Goal: Task Accomplishment & Management: Manage account settings

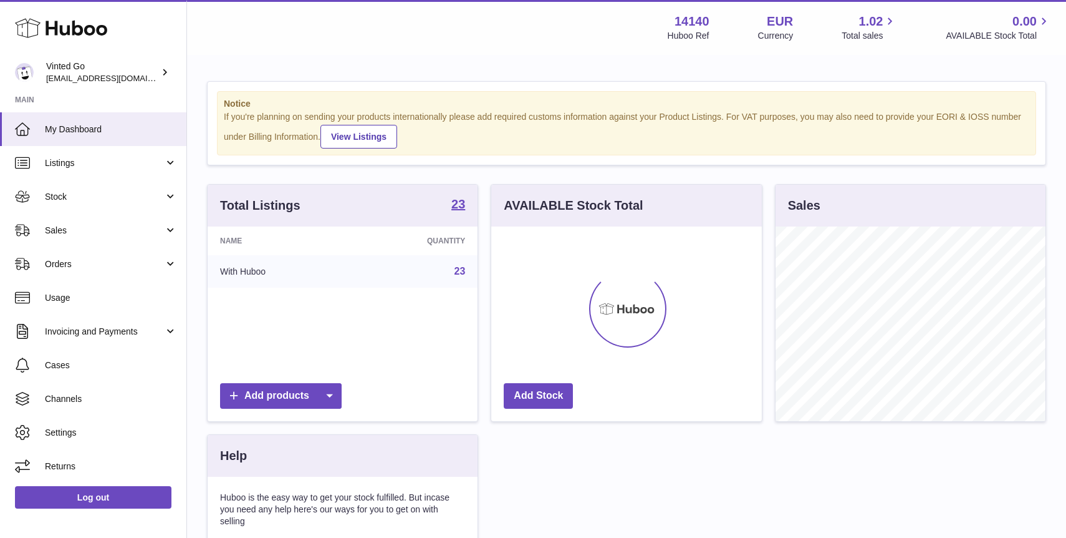
scroll to position [195, 270]
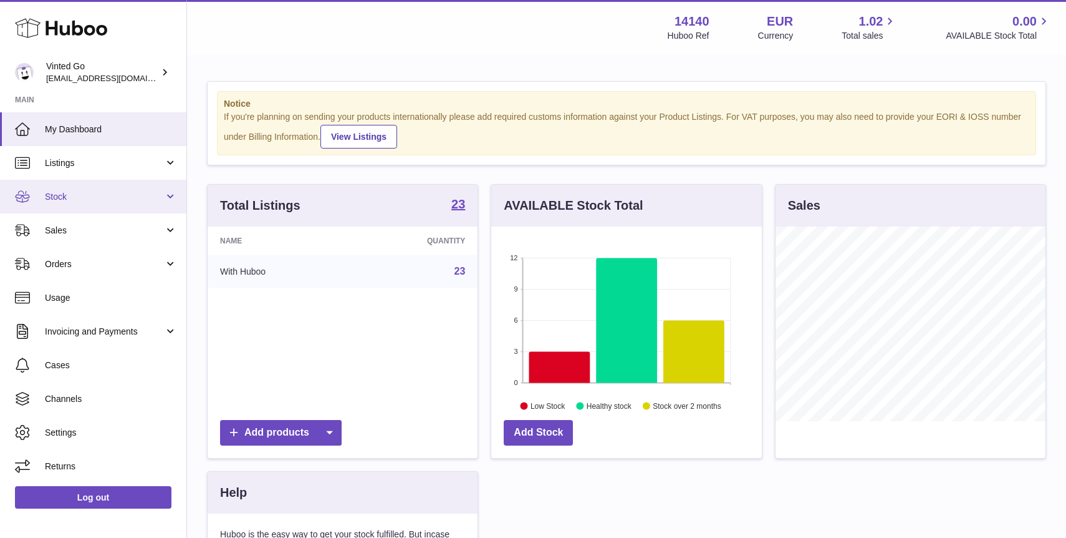
click at [100, 197] on span "Stock" at bounding box center [104, 197] width 119 height 12
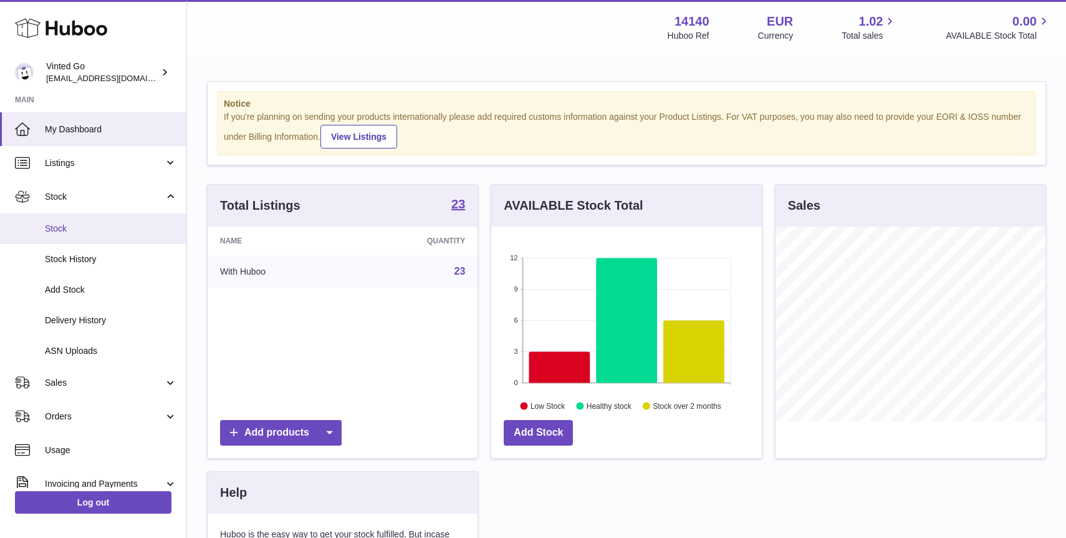
click at [102, 225] on span "Stock" at bounding box center [111, 229] width 132 height 12
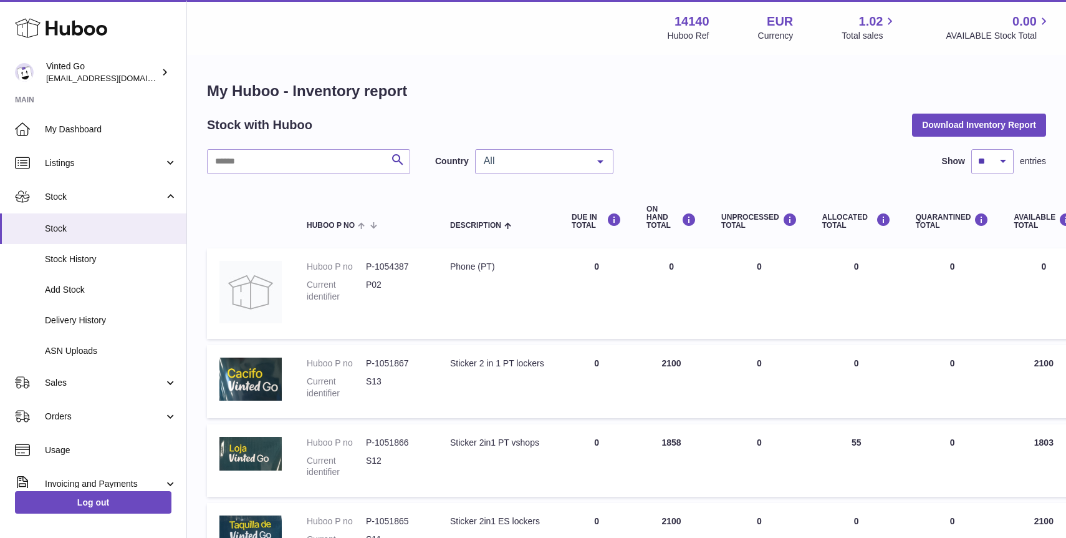
click at [244, 206] on th at bounding box center [250, 218] width 87 height 50
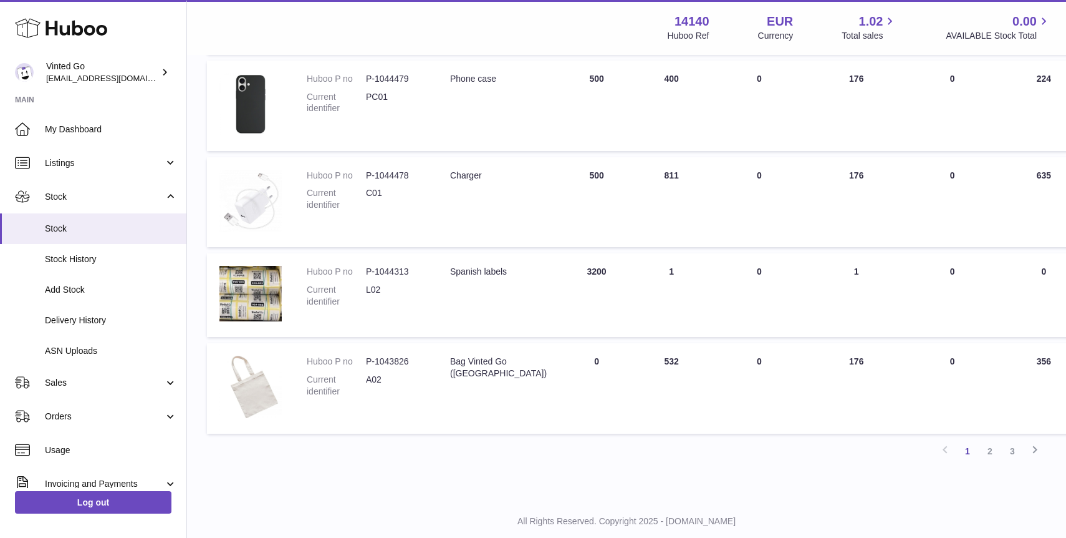
scroll to position [698, 0]
click at [638, 266] on td "ON HAND Total 1" at bounding box center [671, 294] width 75 height 84
